Goal: Ask a question

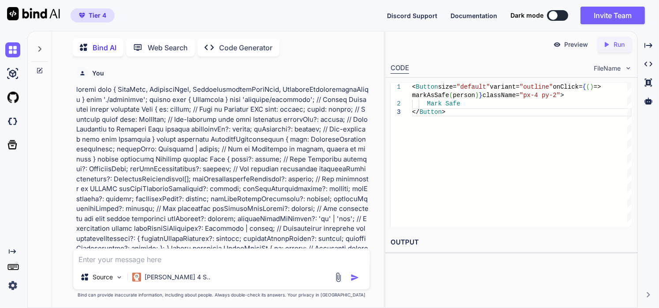
scroll to position [37561, 0]
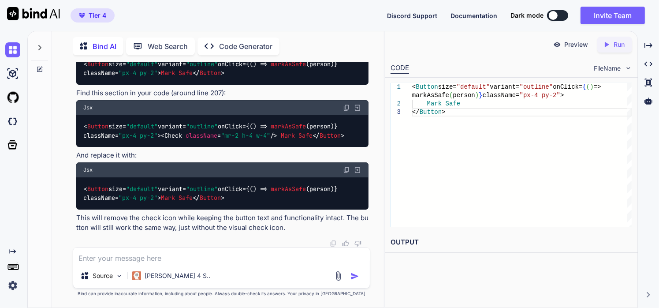
click at [149, 254] on textarea at bounding box center [221, 255] width 297 height 16
paste textarea ""use client"; import React, { useEffect, useState, useCallback } from 'react'; …"
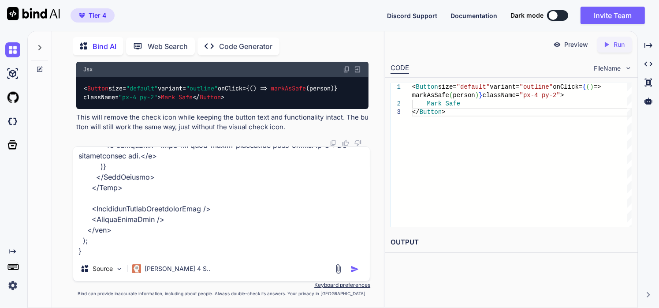
type textarea "how to this looks? ---->> "use client"; import React, { useEffect, useState, us…"
click at [354, 268] on img "button" at bounding box center [354, 269] width 9 height 9
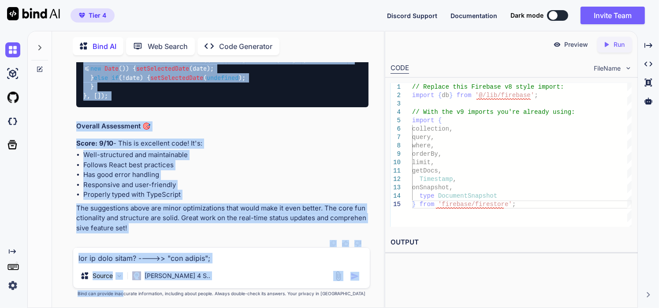
scroll to position [40161, 0]
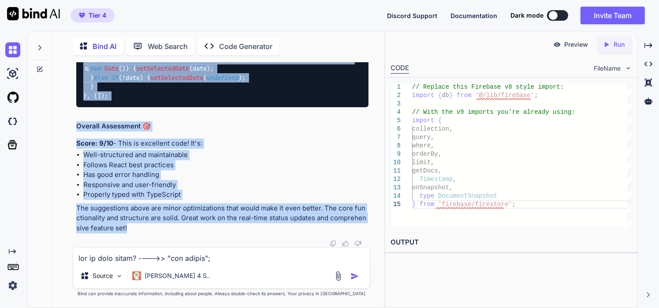
drag, startPoint x: 76, startPoint y: 122, endPoint x: 157, endPoint y: 231, distance: 135.4
copy div "Lore Ipsumdol Sitametco adipi elitse doei-temporinci! Utla'e do magnaali en adm…"
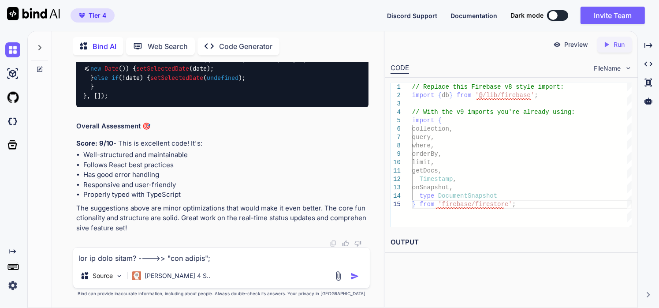
click at [127, 257] on textarea at bounding box center [221, 255] width 297 height 16
paste textarea ""use client"; import React, { useState, useEffect, useCallback, useMemo } from …"
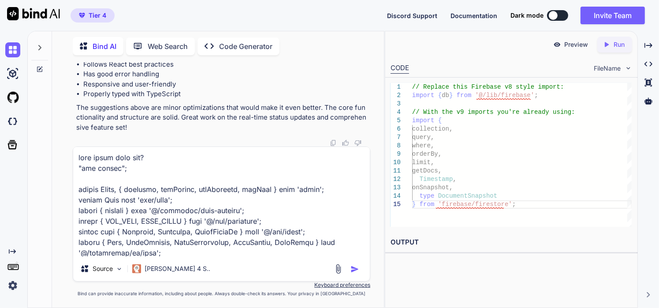
scroll to position [5217, 0]
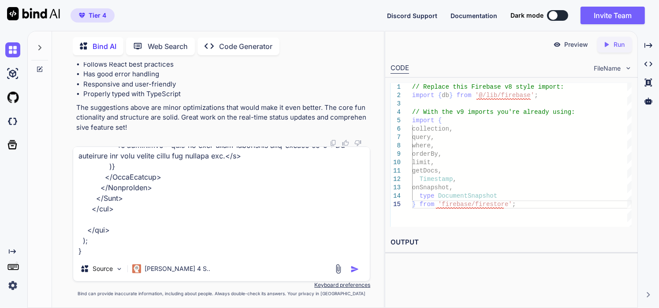
type textarea "what about this one? "use client"; import React, { useState, useEffect, useCall…"
click at [357, 271] on img "button" at bounding box center [354, 269] width 9 height 9
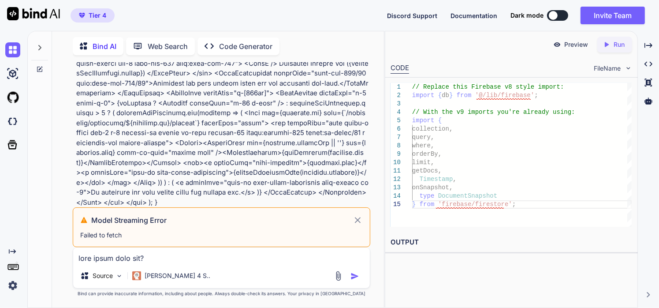
scroll to position [40209, 0]
click at [360, 223] on icon at bounding box center [358, 220] width 10 height 11
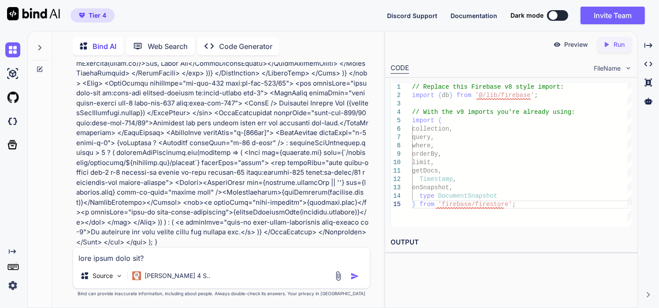
scroll to position [41997, 0]
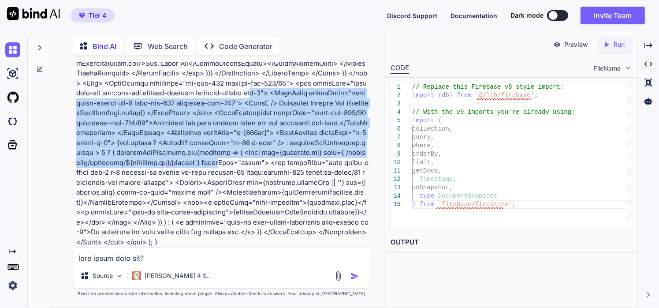
drag, startPoint x: 183, startPoint y: 163, endPoint x: 179, endPoint y: 98, distance: 64.5
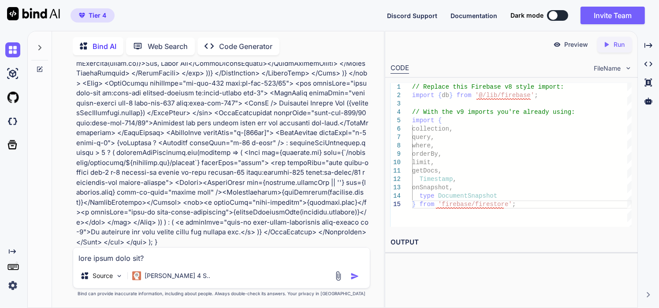
click at [215, 250] on textarea at bounding box center [221, 255] width 297 height 16
paste textarea ""use client"; import React, { useState, useEffect, useCallback, useMemo } from …"
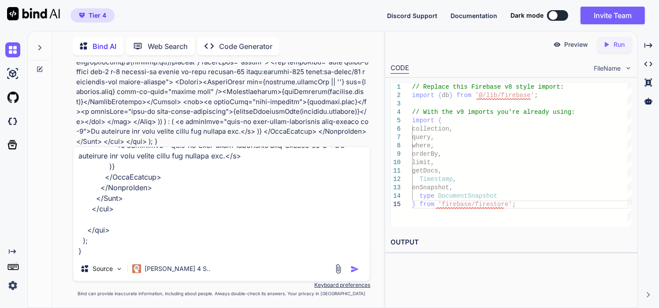
type textarea ""use client"; import React, { useState, useEffect, useCallback, useMemo } from …"
click at [352, 269] on img "button" at bounding box center [354, 269] width 9 height 9
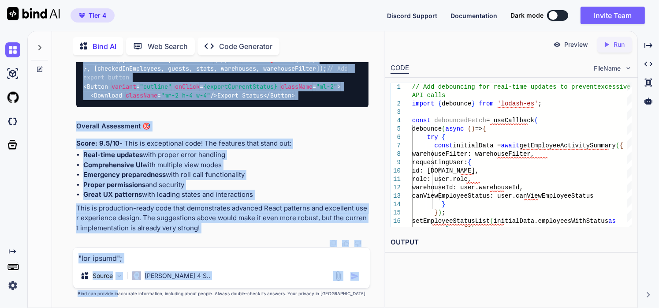
scroll to position [45796, 0]
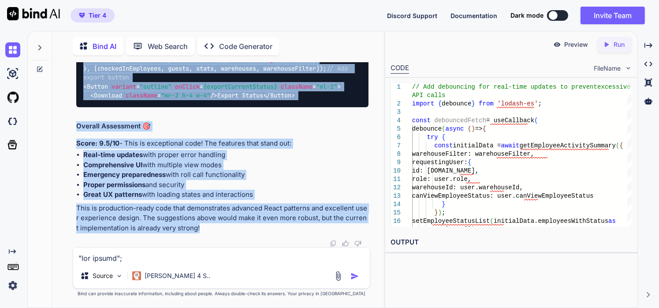
drag, startPoint x: 76, startPoint y: 130, endPoint x: 205, endPoint y: 233, distance: 165.0
copy div "Lore Ipsumdol Sitame cons adipi elitseddo! Ei't i utlaboreetdol magn aliquaen a…"
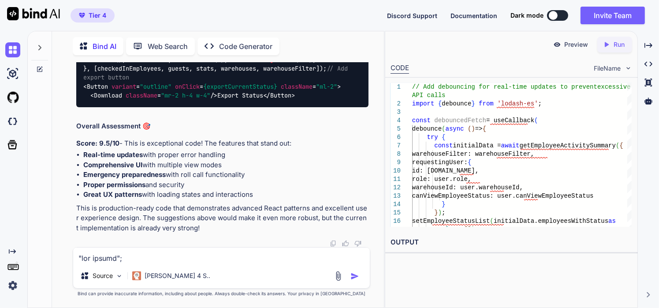
click at [172, 259] on textarea at bounding box center [221, 255] width 297 height 16
paste textarea ""use client"; import React, { useState, useEffect, useCallback, useMemo } from …"
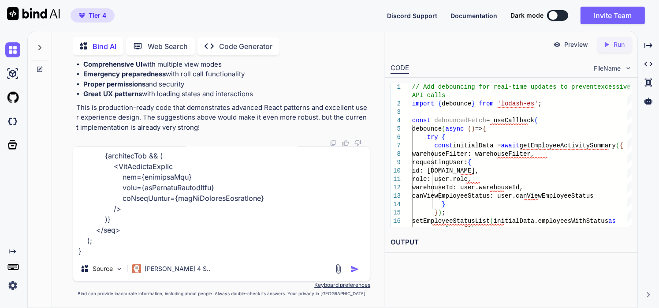
type textarea ""use client"; import React, { useState, useEffect, useCallback, useMemo } from …"
click at [354, 268] on img "button" at bounding box center [354, 269] width 9 height 9
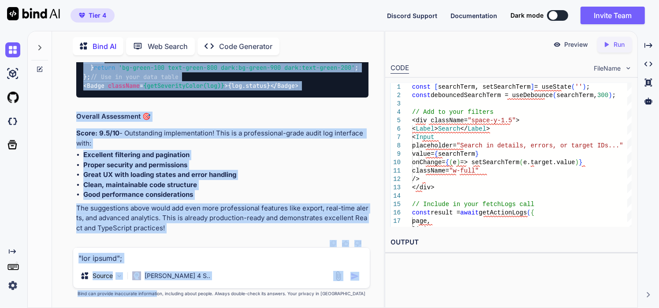
scroll to position [49605, 0]
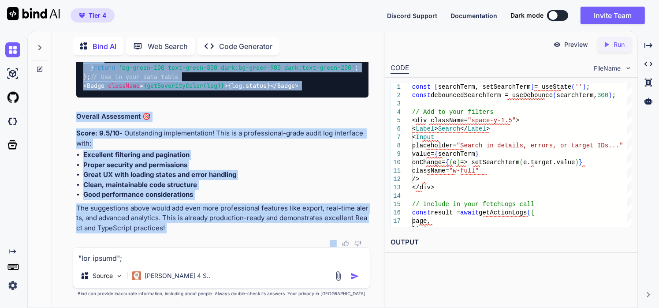
drag, startPoint x: 75, startPoint y: 129, endPoint x: 187, endPoint y: 234, distance: 153.4
copy div "Lore Ipsumd Sit amet conse adipiscin! El's d eiusmodtempor incid utla etdo magn…"
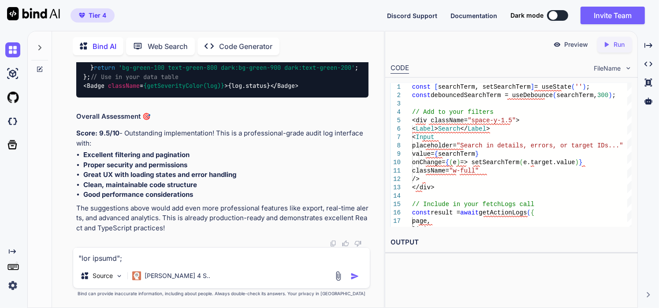
scroll to position [49065, 0]
drag, startPoint x: 82, startPoint y: 116, endPoint x: 188, endPoint y: 130, distance: 106.2
copy div "Performance Metrics Dashboard Typescript const [metrics, setMetrics] = useState…"
